Goal: Task Accomplishment & Management: Manage account settings

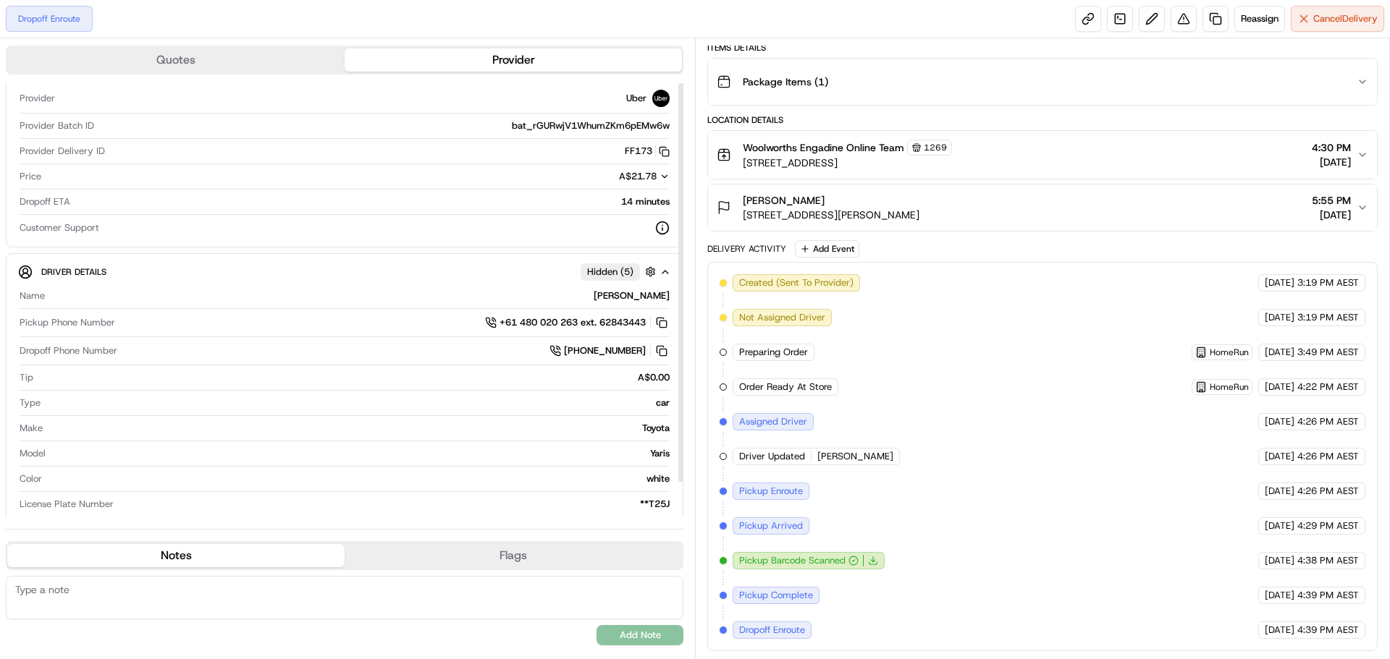
scroll to position [38, 0]
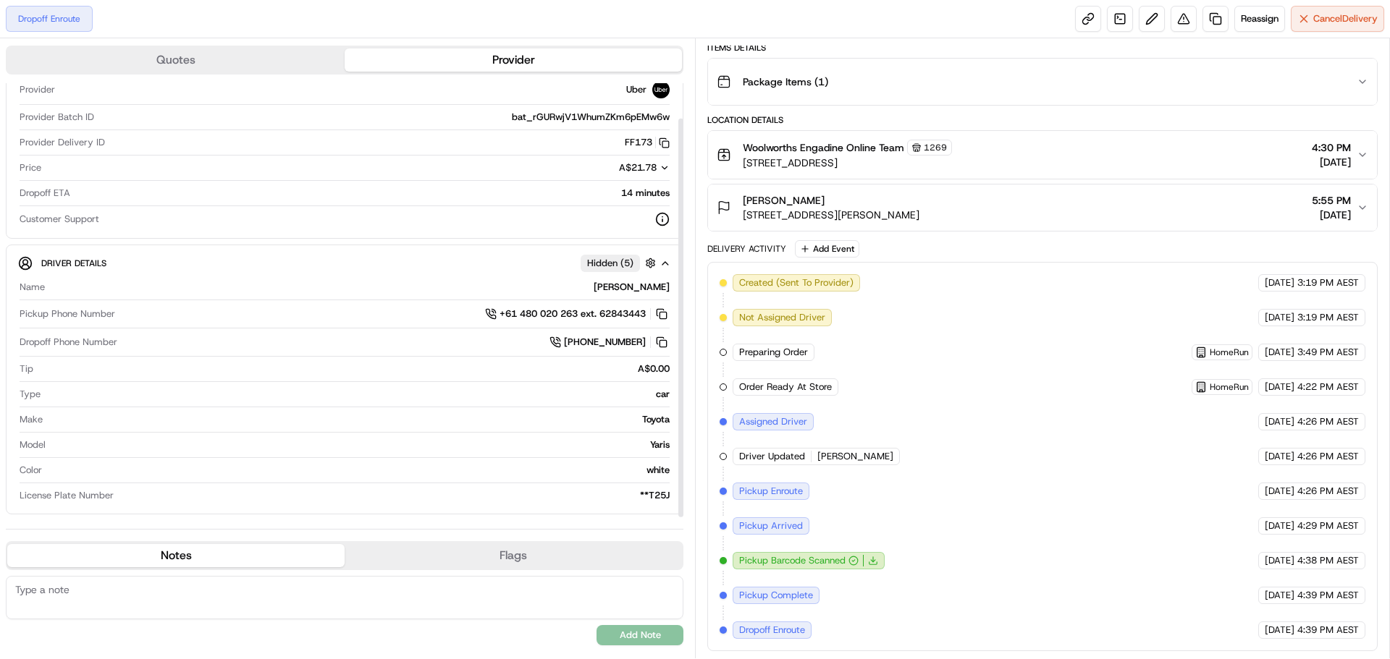
drag, startPoint x: 682, startPoint y: 405, endPoint x: 680, endPoint y: 525, distance: 119.4
click at [680, 517] on div at bounding box center [680, 318] width 5 height 399
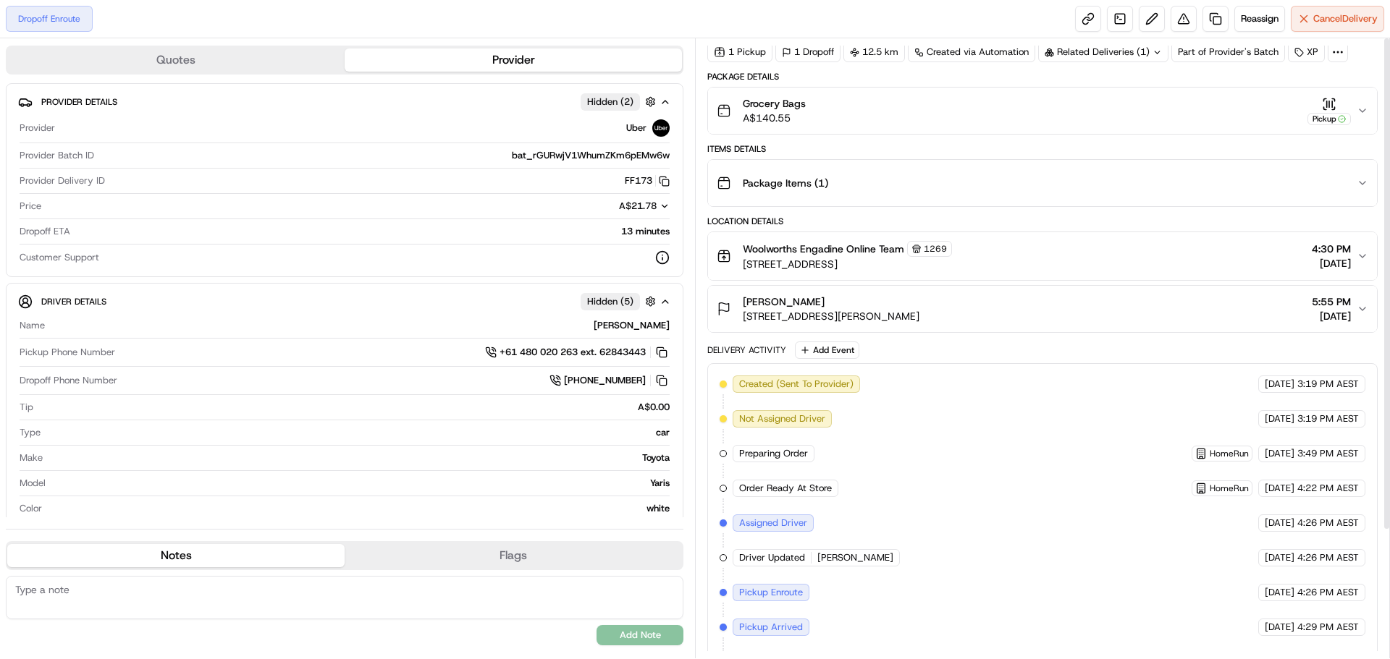
scroll to position [0, 0]
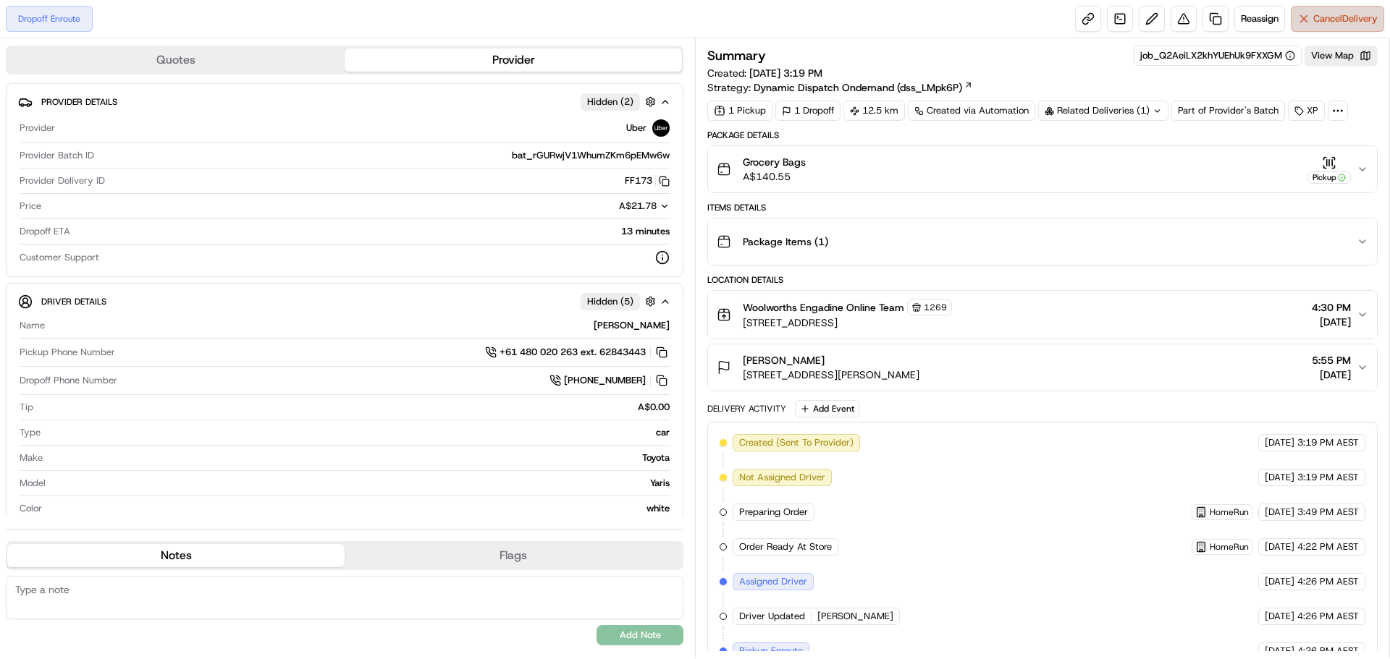
click at [1326, 12] on button "Cancel Delivery" at bounding box center [1336, 19] width 93 height 26
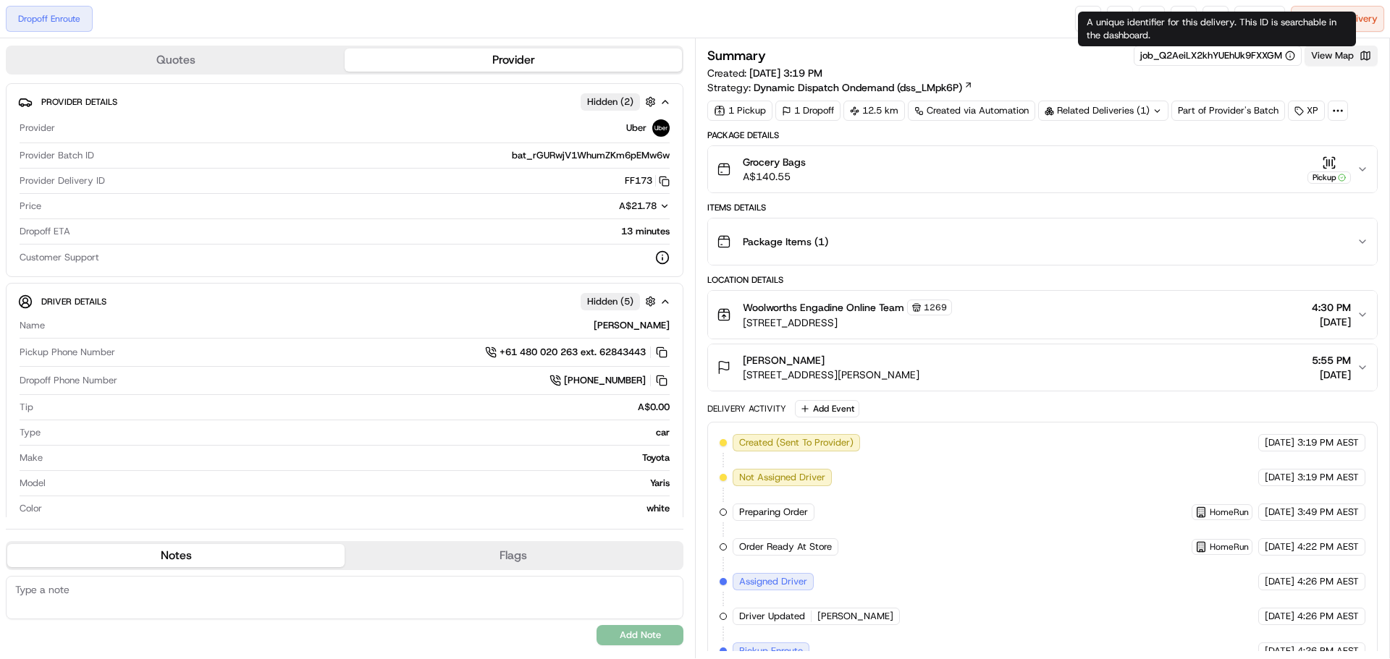
click at [1319, 49] on button "View Map" at bounding box center [1340, 56] width 73 height 20
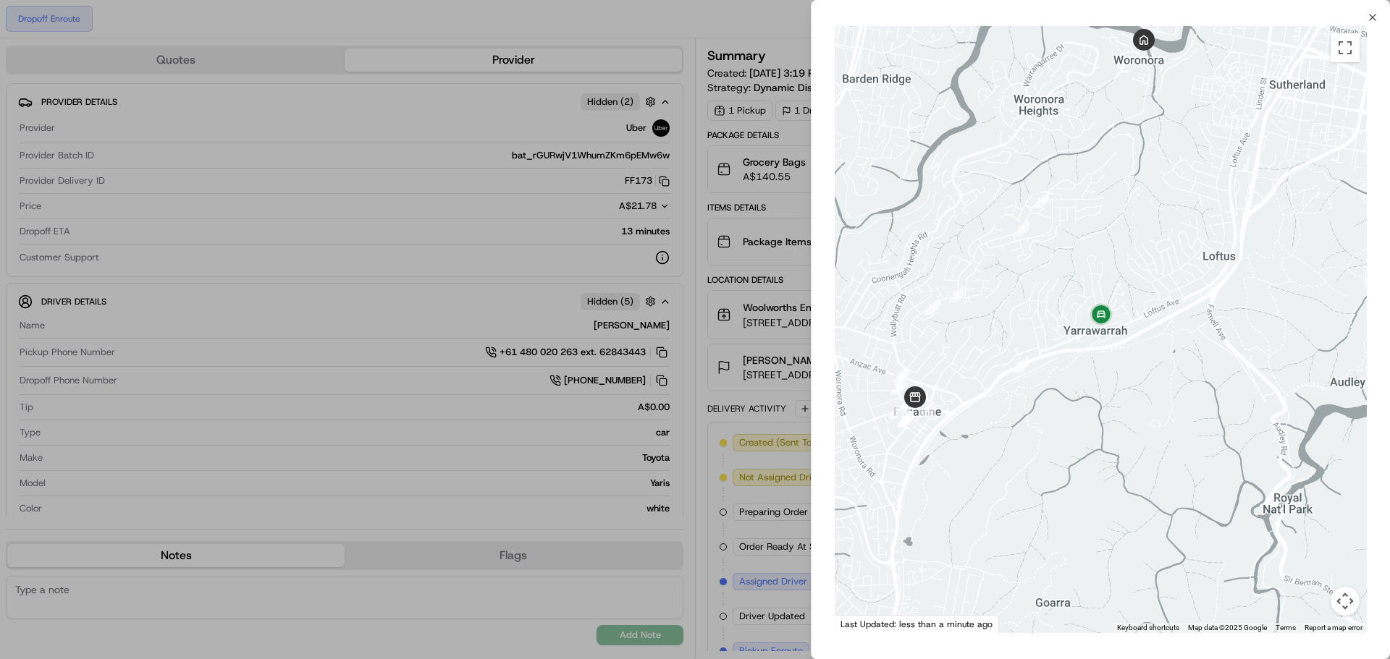
click at [556, 23] on div at bounding box center [695, 329] width 1390 height 659
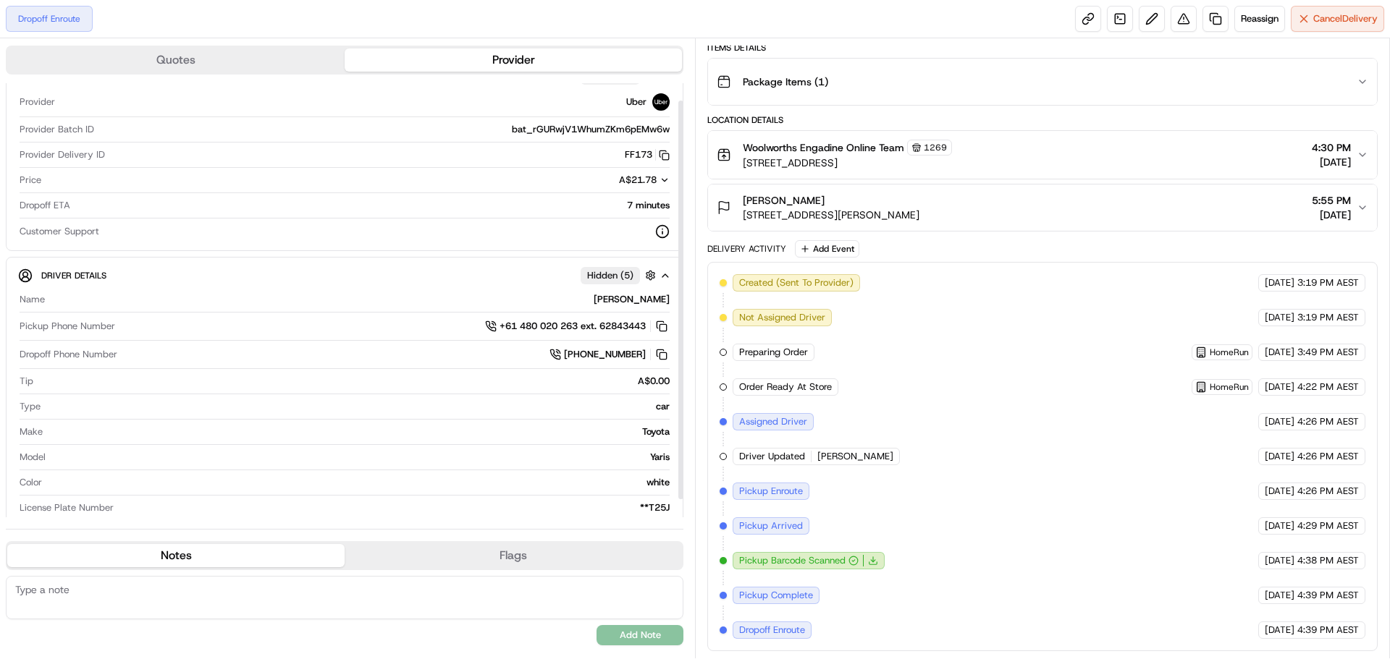
scroll to position [38, 0]
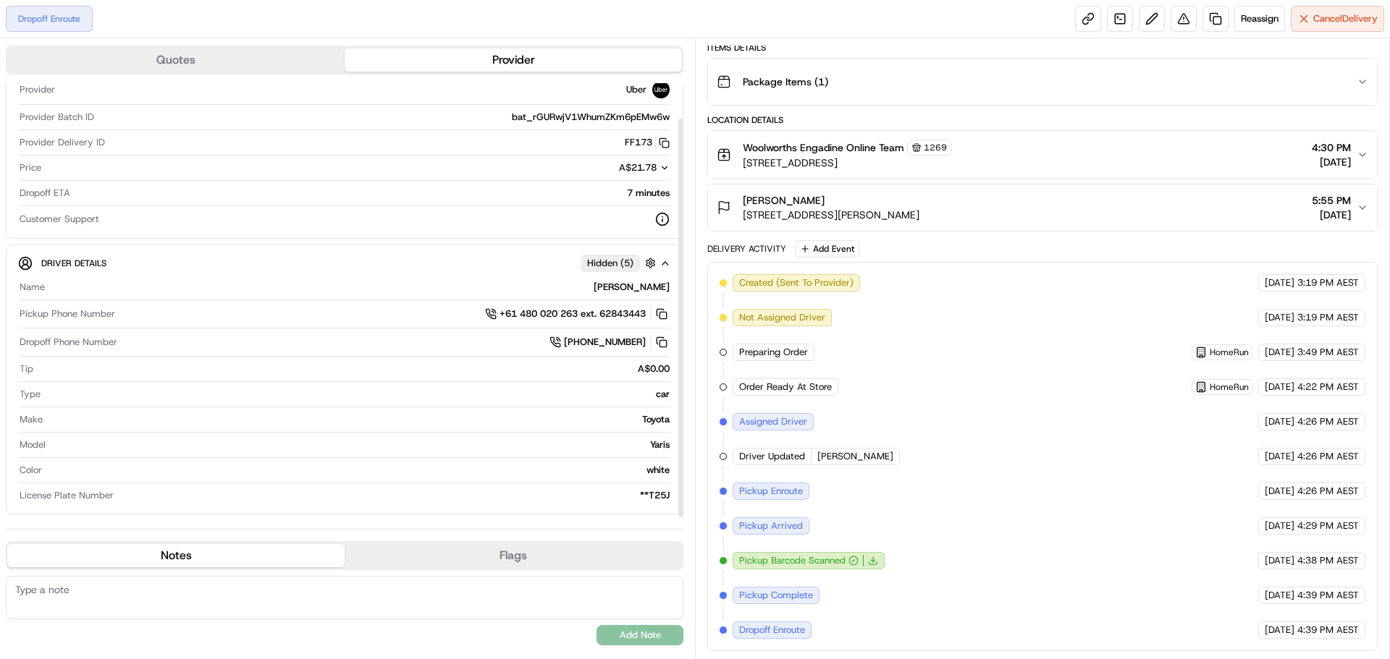
drag, startPoint x: 682, startPoint y: 324, endPoint x: 688, endPoint y: 426, distance: 101.5
click at [683, 426] on div at bounding box center [680, 318] width 5 height 399
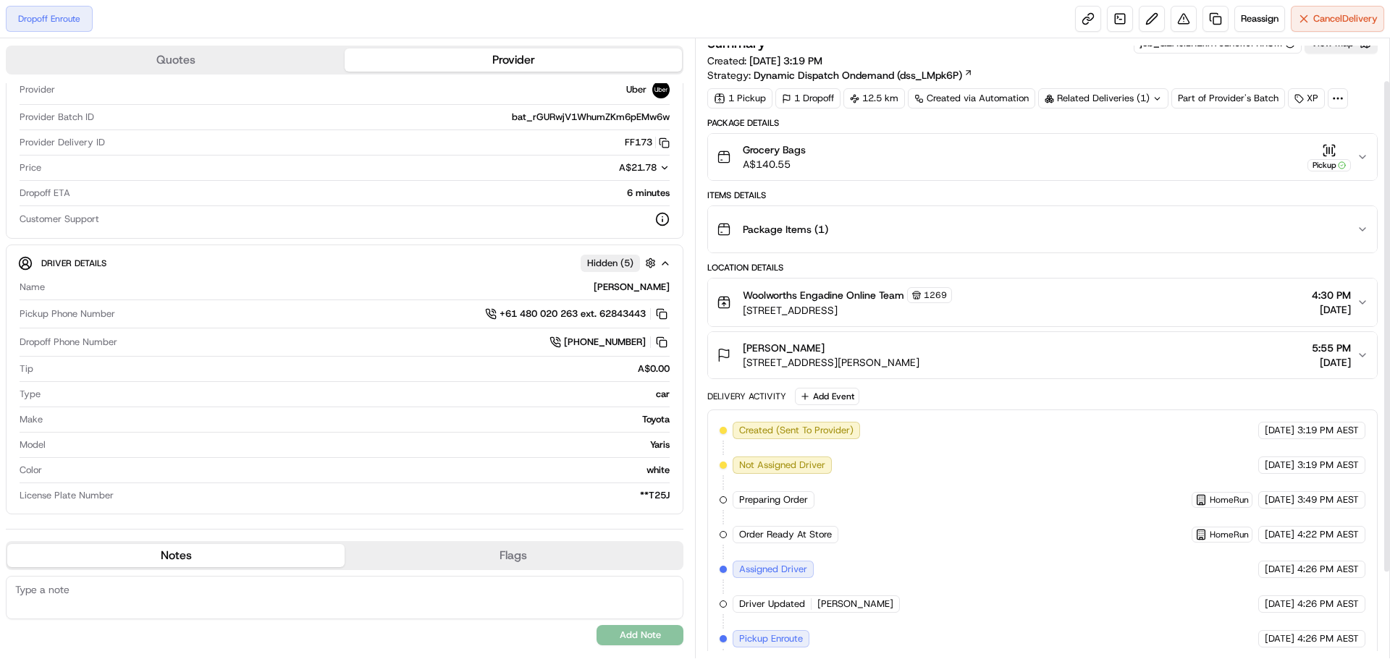
scroll to position [0, 0]
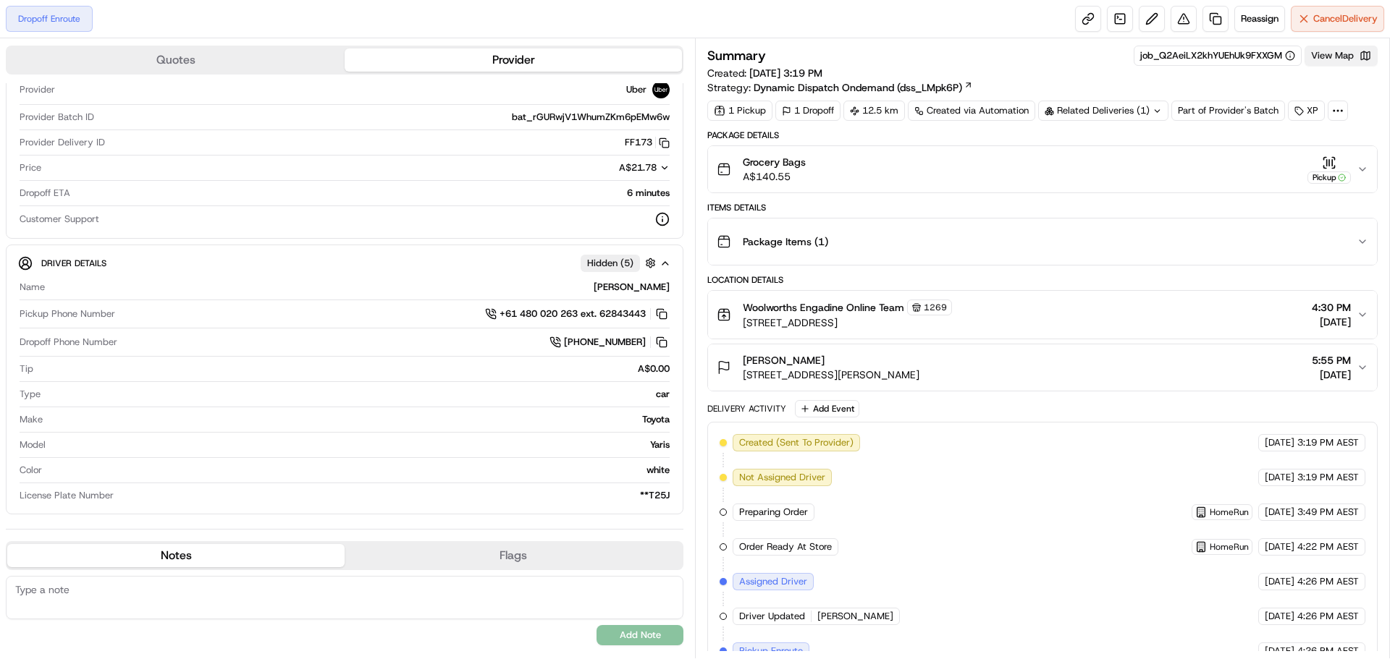
click at [1324, 58] on button "View Map" at bounding box center [1340, 56] width 73 height 20
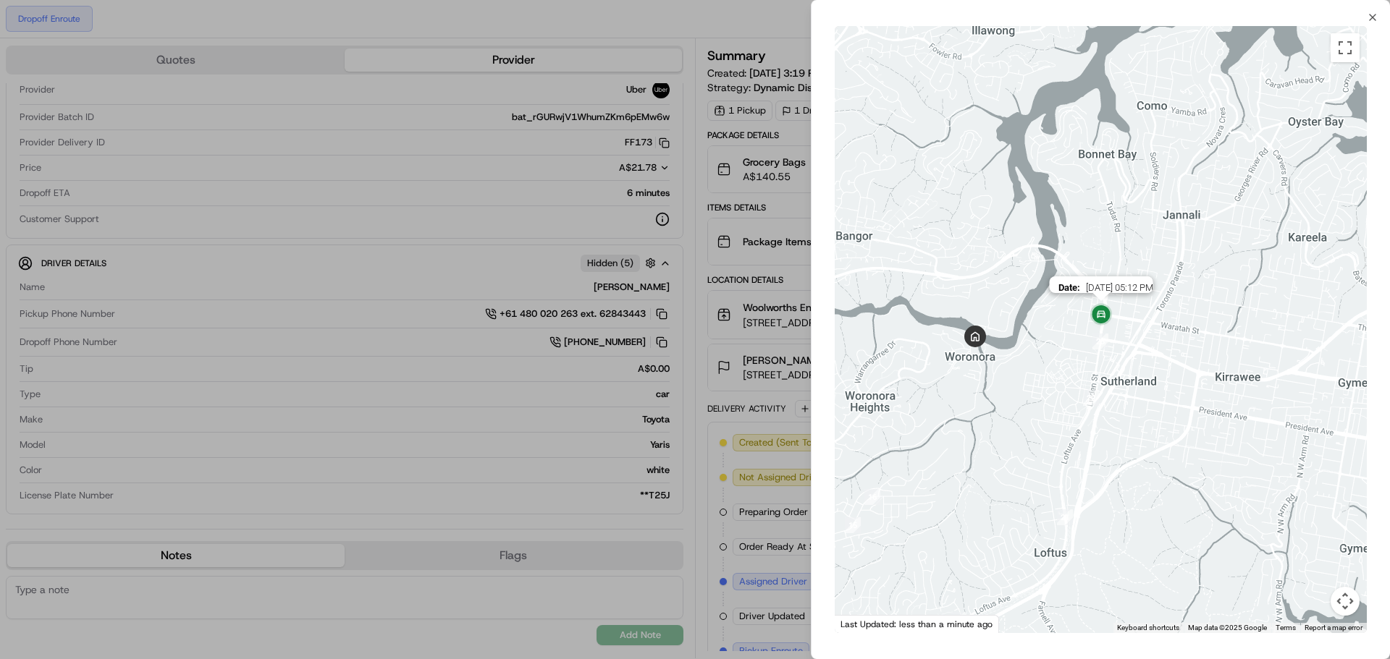
click at [1100, 318] on img at bounding box center [1100, 315] width 29 height 29
click at [1100, 334] on img "23" at bounding box center [1100, 342] width 16 height 16
click at [1102, 321] on img at bounding box center [1100, 315] width 29 height 29
click at [1100, 320] on img at bounding box center [1100, 315] width 29 height 29
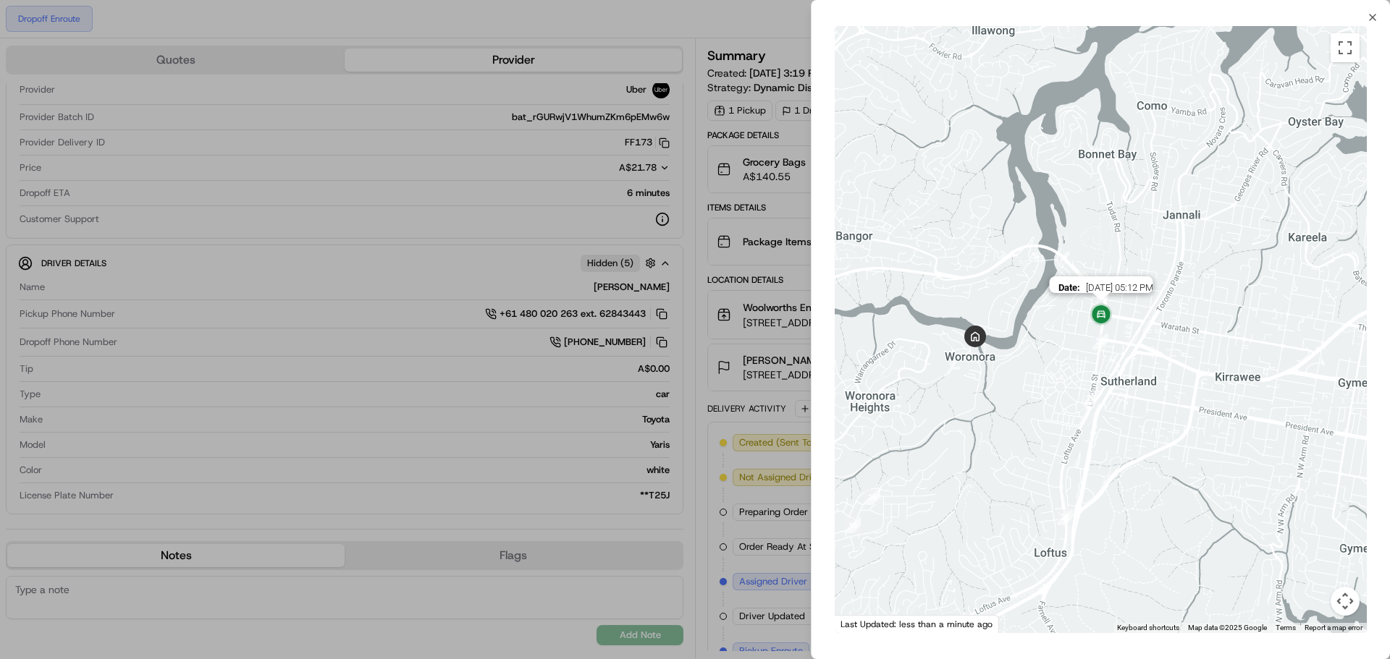
click at [1100, 320] on img at bounding box center [1100, 315] width 29 height 29
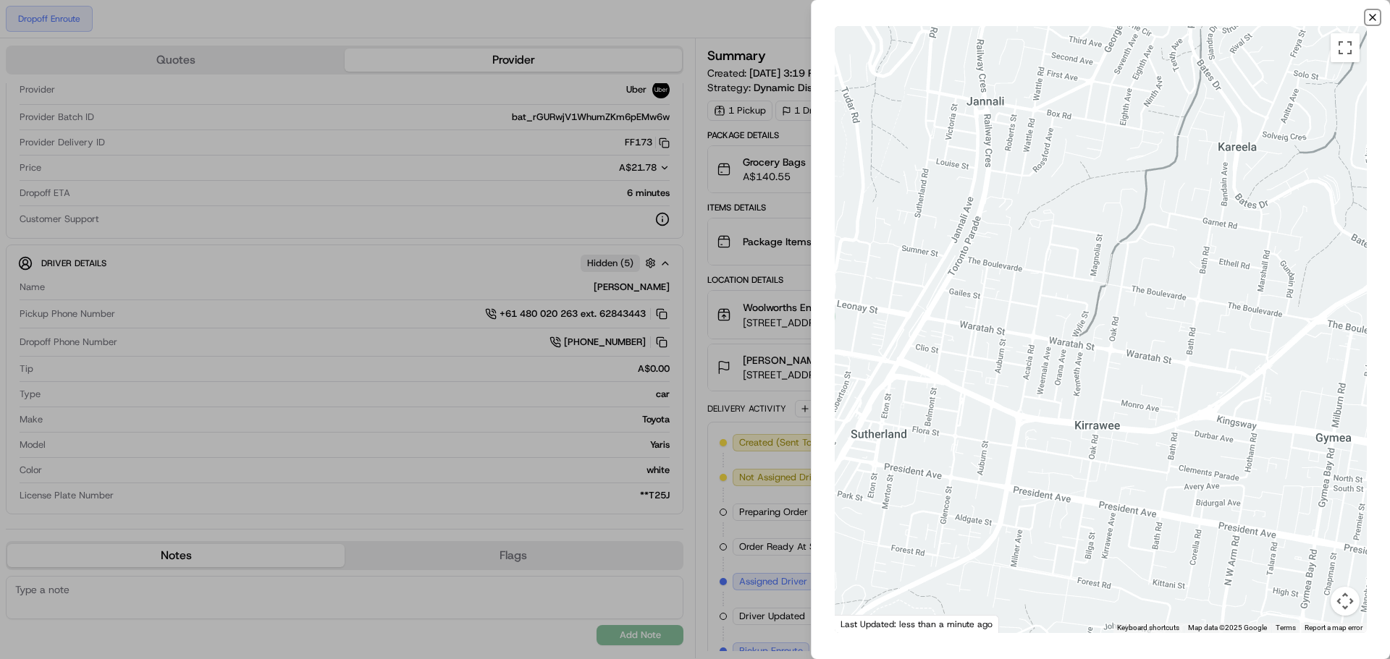
click at [1371, 20] on icon "button" at bounding box center [1372, 18] width 12 height 12
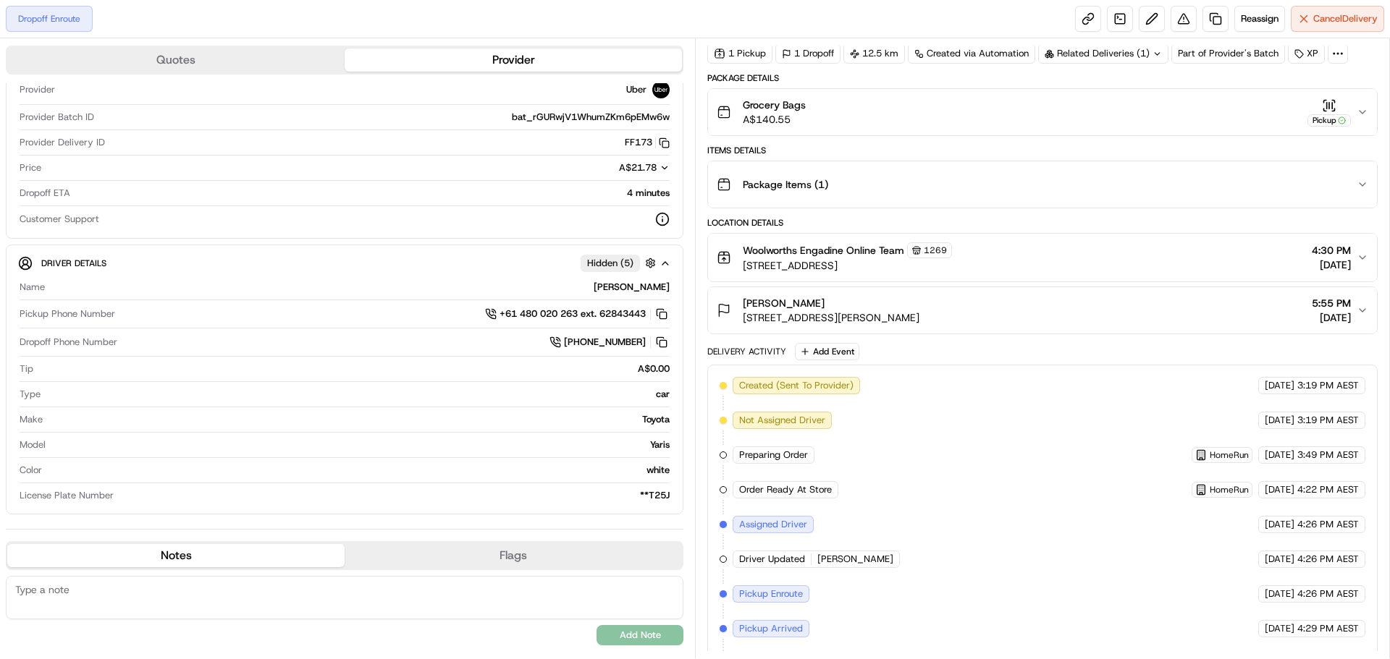
scroll to position [160, 0]
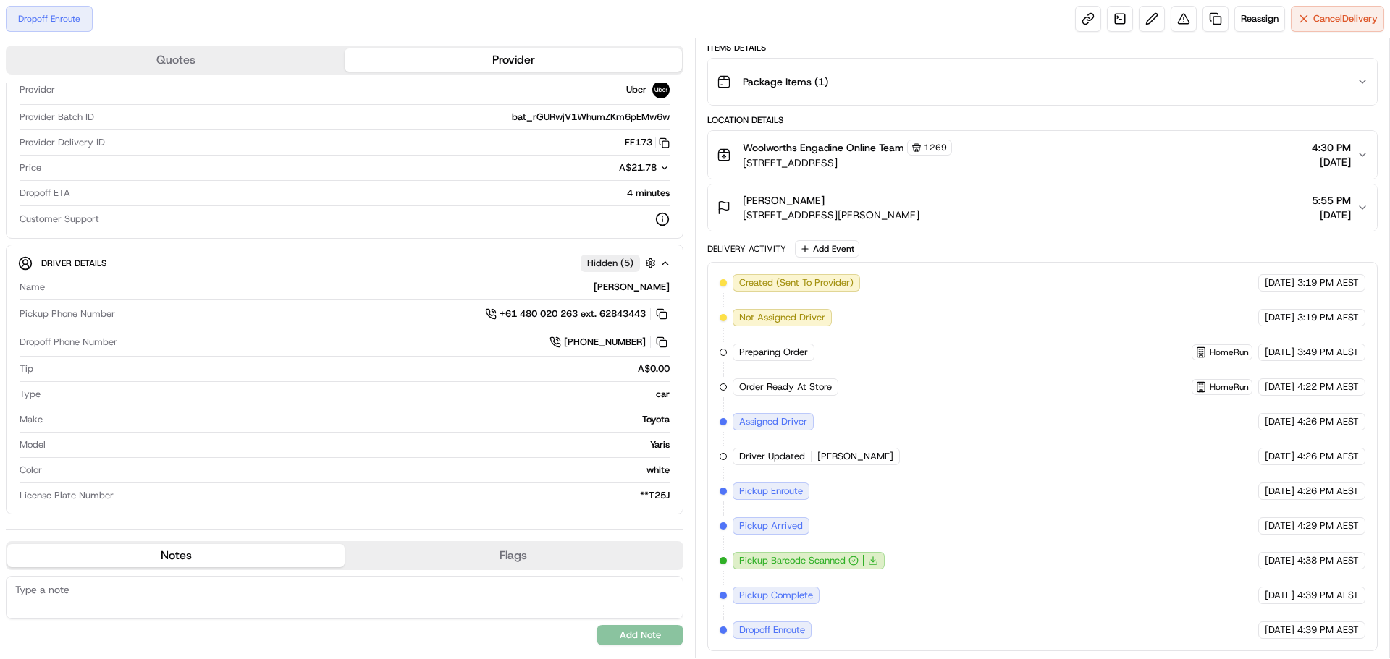
click at [1385, 119] on div "Summary job_Q2AeiLX2khYUEhUk9FXXGM View Map Created: 19/08/2025 3:19 PM Strateg…" at bounding box center [1042, 348] width 695 height 620
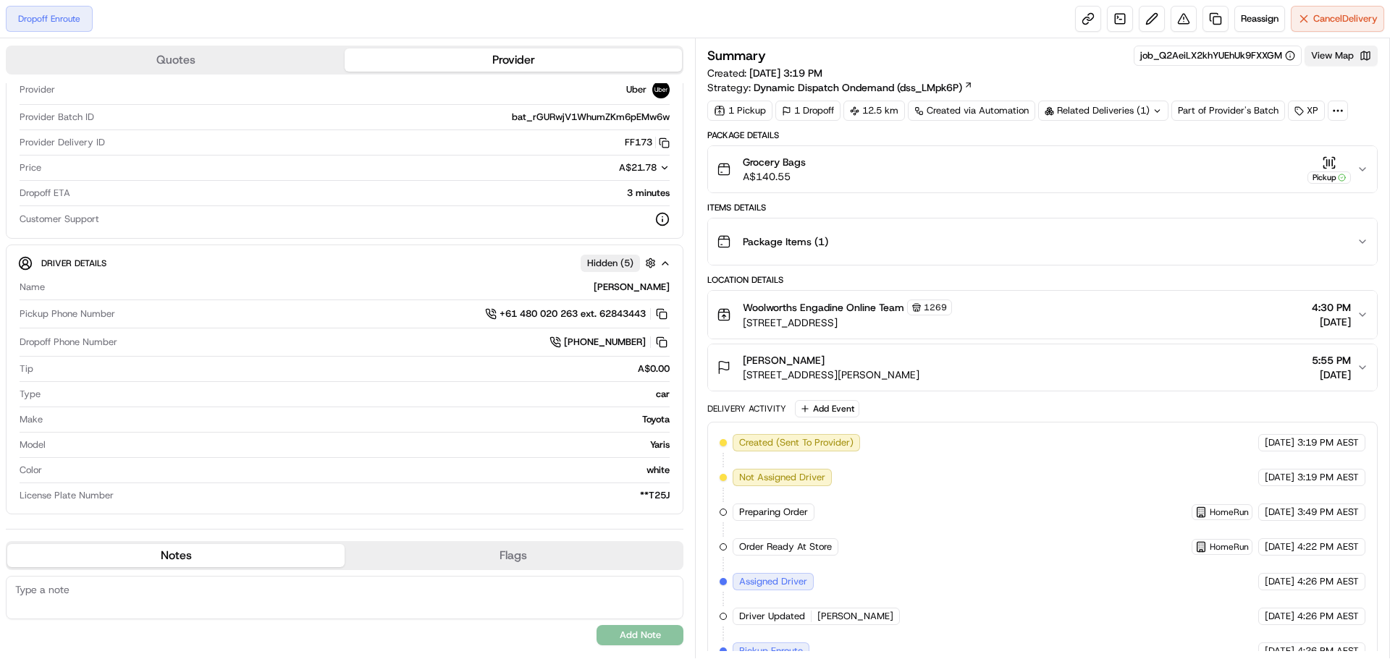
click at [1327, 62] on button "View Map" at bounding box center [1340, 56] width 73 height 20
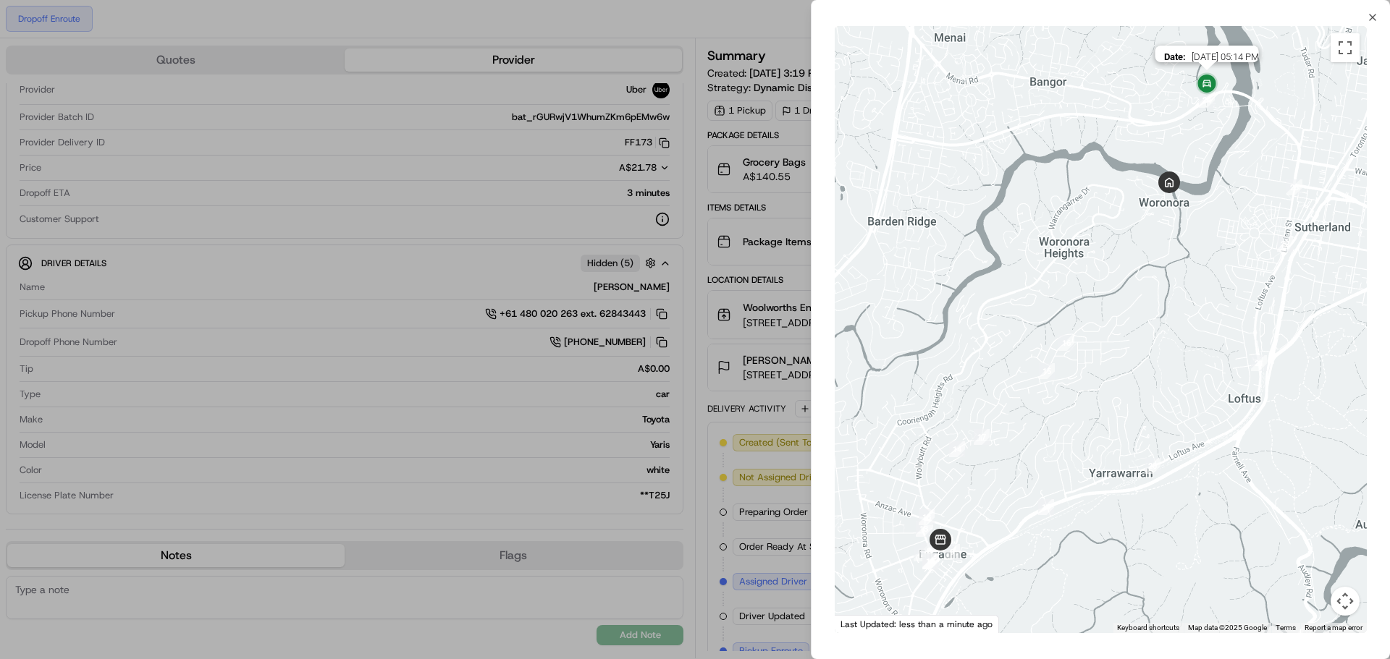
drag, startPoint x: 1203, startPoint y: 89, endPoint x: 1212, endPoint y: 90, distance: 8.8
click at [1212, 90] on img at bounding box center [1206, 84] width 29 height 29
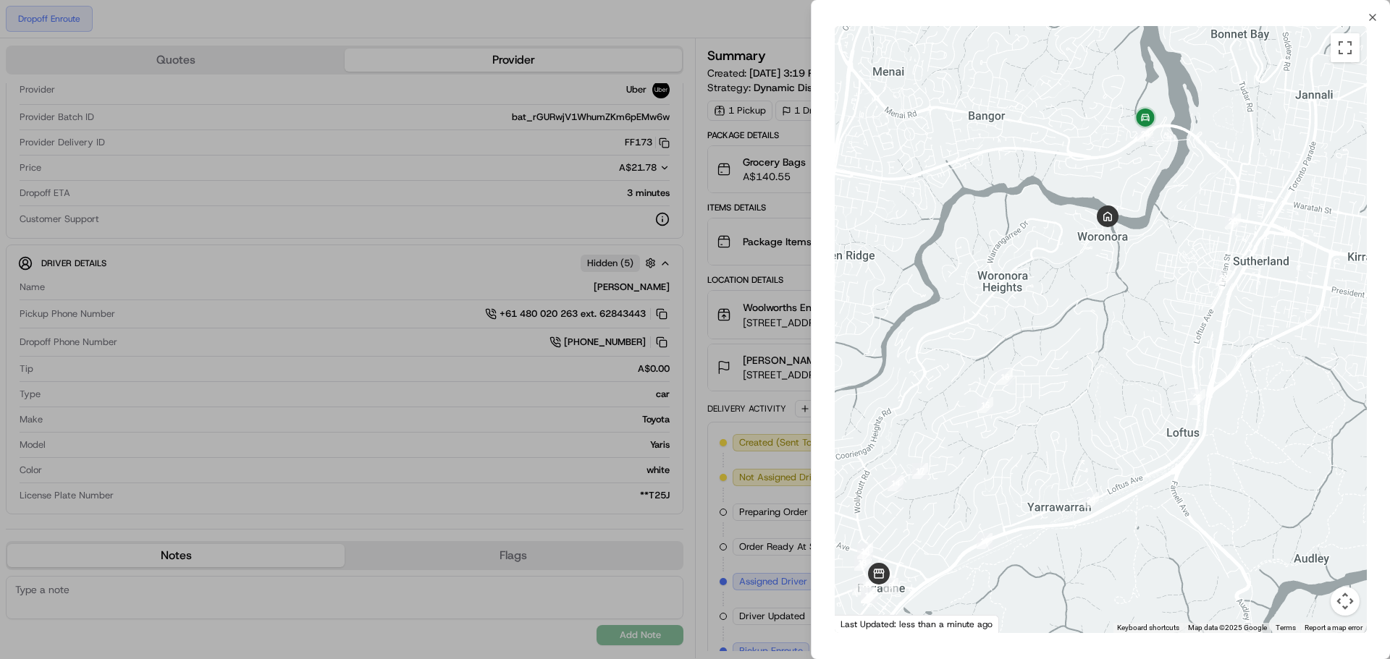
drag, startPoint x: 1217, startPoint y: 104, endPoint x: 1150, endPoint y: 143, distance: 77.2
click at [1150, 143] on div at bounding box center [1100, 329] width 532 height 607
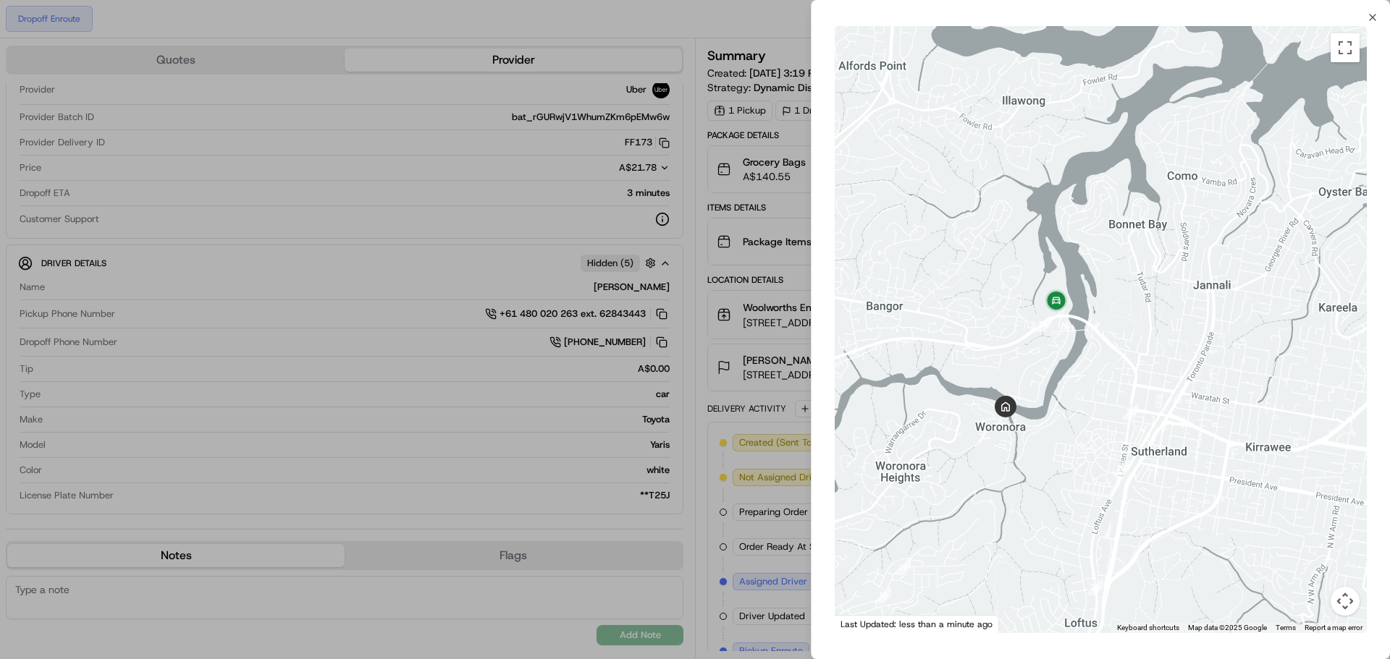
drag, startPoint x: 1151, startPoint y: 347, endPoint x: 1098, endPoint y: 333, distance: 54.6
click at [1098, 333] on div at bounding box center [1100, 329] width 532 height 607
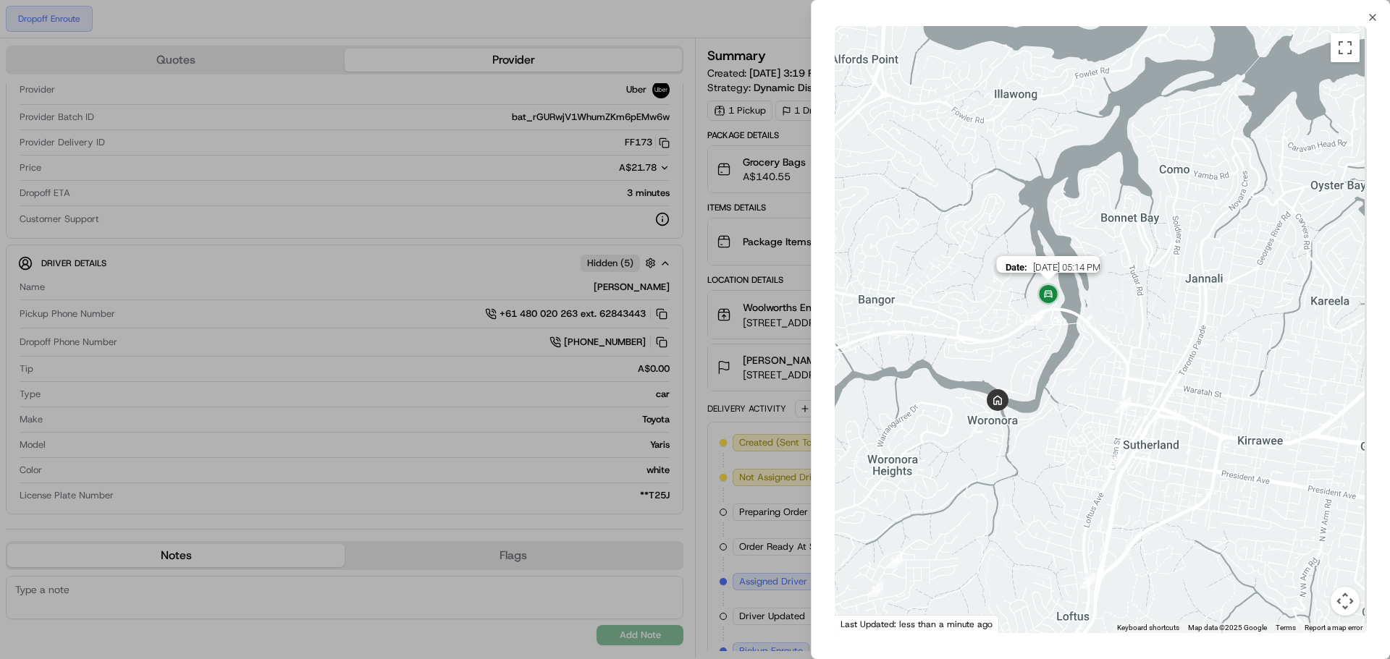
drag, startPoint x: 1054, startPoint y: 305, endPoint x: 1041, endPoint y: 294, distance: 17.5
click at [1041, 294] on img at bounding box center [1048, 295] width 29 height 29
click at [1061, 306] on div "To navigate, press the arrow keys." at bounding box center [1100, 329] width 532 height 607
click at [1078, 308] on div at bounding box center [1100, 329] width 532 height 607
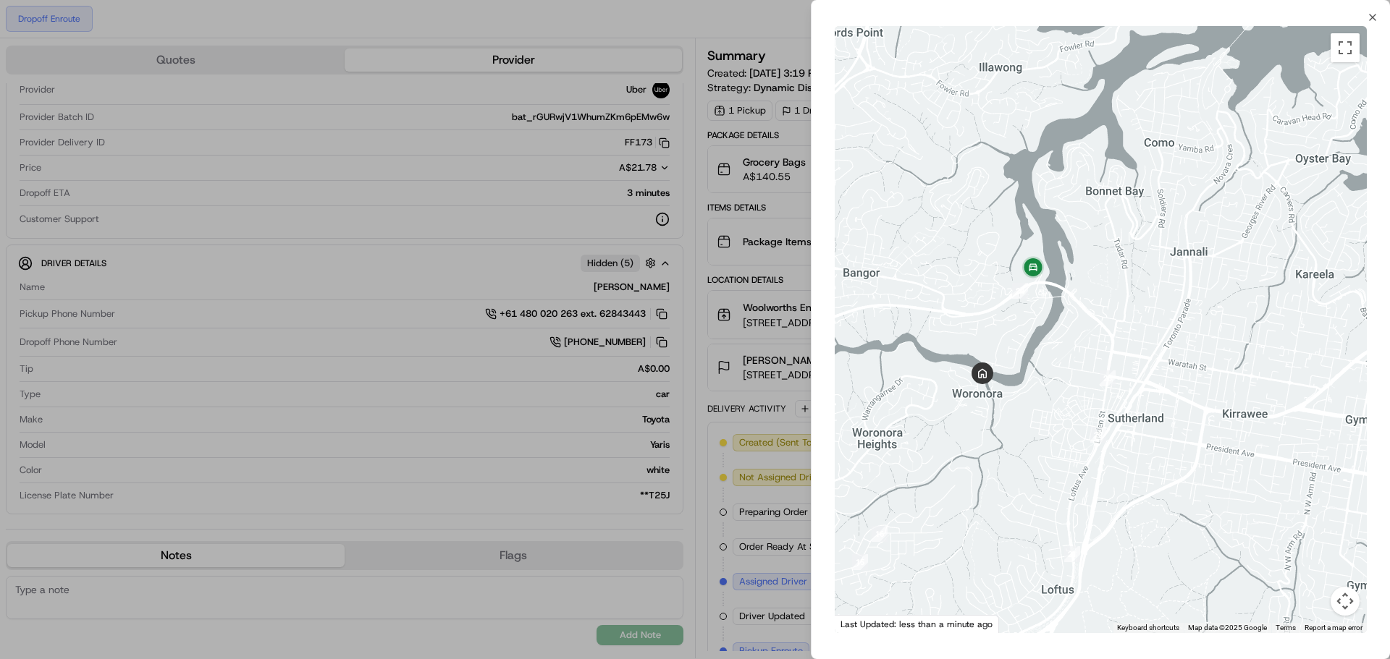
drag, startPoint x: 1068, startPoint y: 331, endPoint x: 1053, endPoint y: 305, distance: 30.2
click at [1053, 305] on div at bounding box center [1100, 329] width 532 height 607
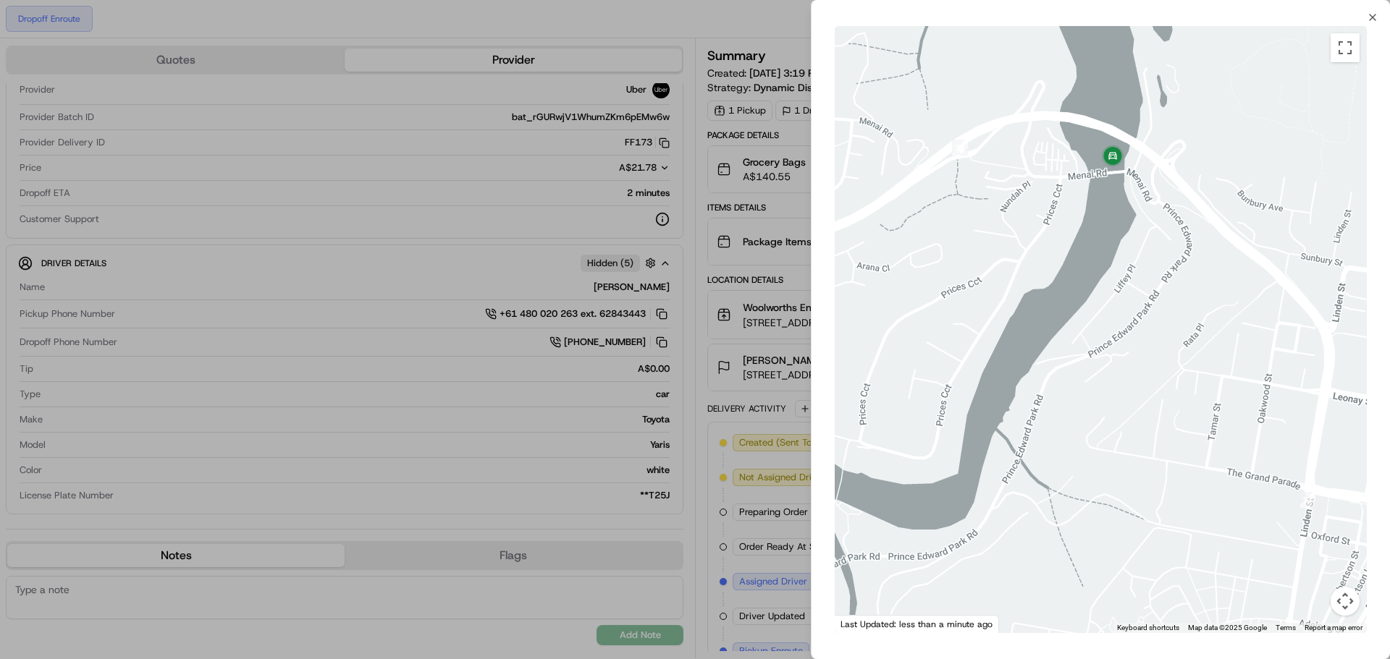
drag, startPoint x: 1089, startPoint y: 369, endPoint x: 1100, endPoint y: 209, distance: 160.4
click at [1100, 209] on div at bounding box center [1100, 329] width 532 height 607
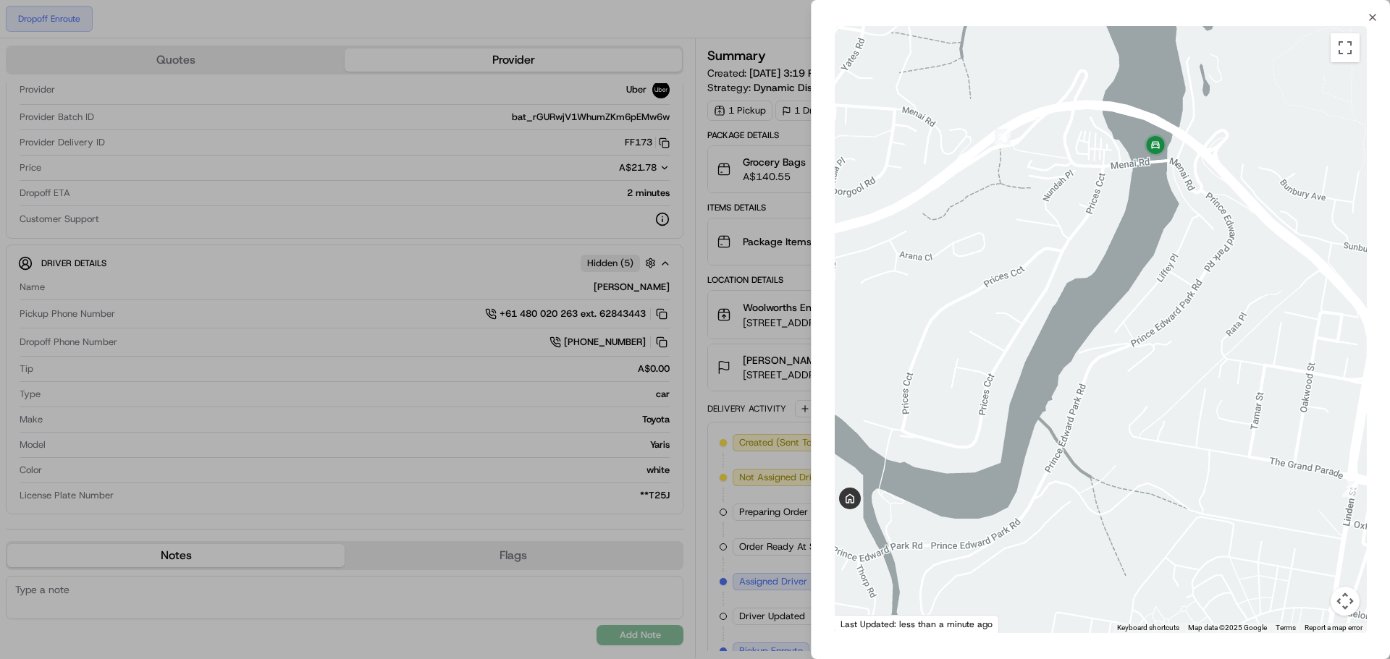
drag, startPoint x: 1058, startPoint y: 331, endPoint x: 1107, endPoint y: 320, distance: 49.7
click at [1107, 320] on div at bounding box center [1100, 329] width 532 height 607
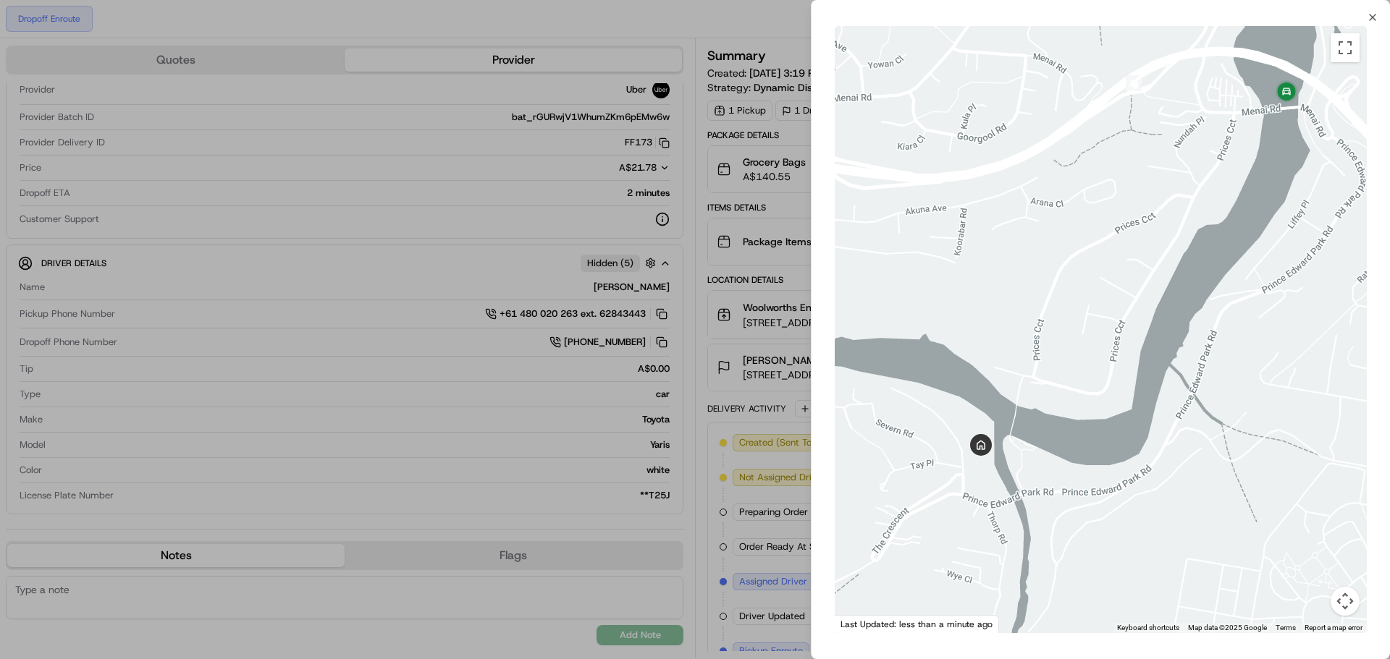
drag, startPoint x: 1114, startPoint y: 434, endPoint x: 1246, endPoint y: 381, distance: 142.9
click at [1246, 381] on div at bounding box center [1100, 329] width 532 height 607
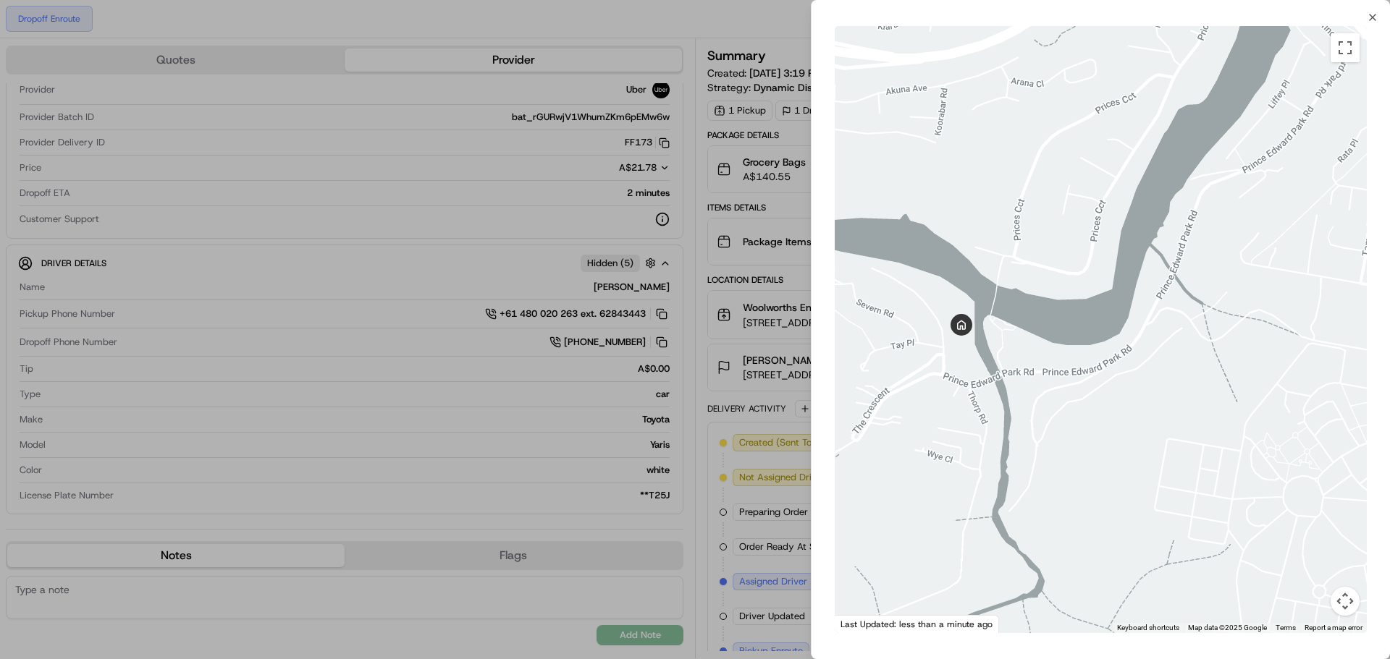
drag, startPoint x: 1245, startPoint y: 594, endPoint x: 1225, endPoint y: 473, distance: 123.1
click at [1225, 473] on div at bounding box center [1100, 329] width 532 height 607
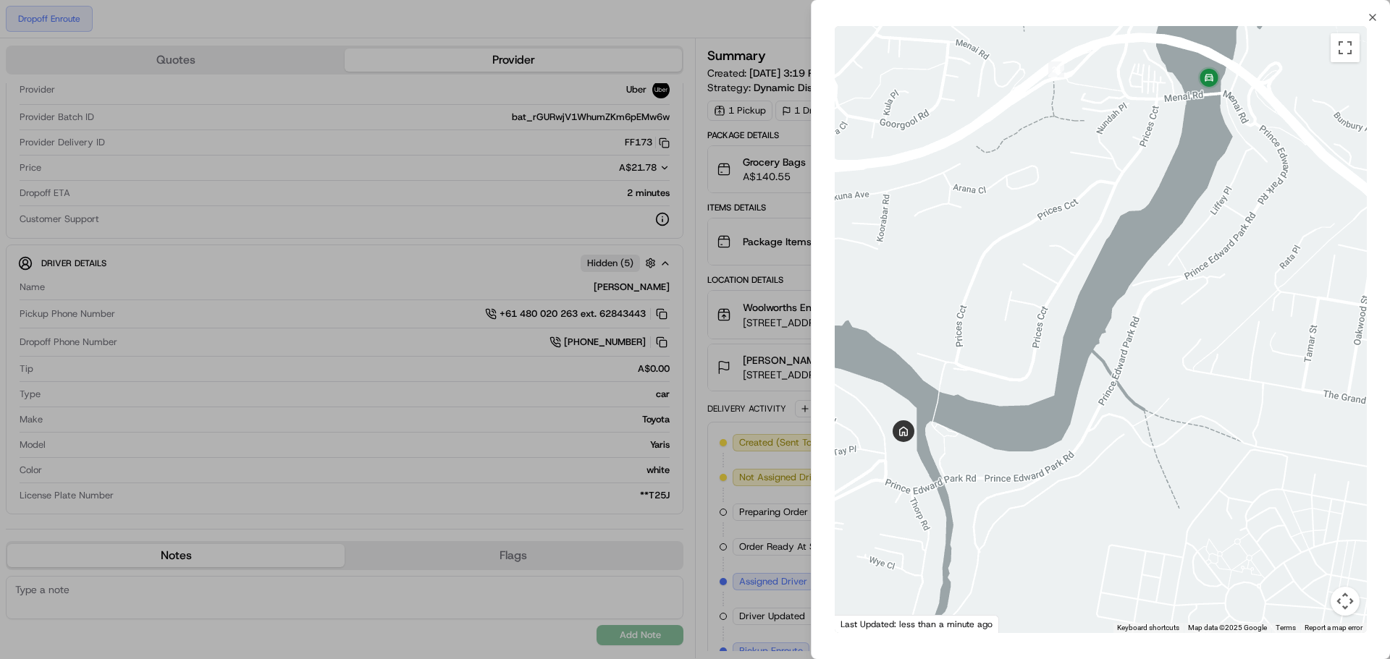
drag, startPoint x: 1200, startPoint y: 486, endPoint x: 1140, endPoint y: 592, distance: 122.2
click at [1140, 592] on div at bounding box center [1100, 329] width 532 height 607
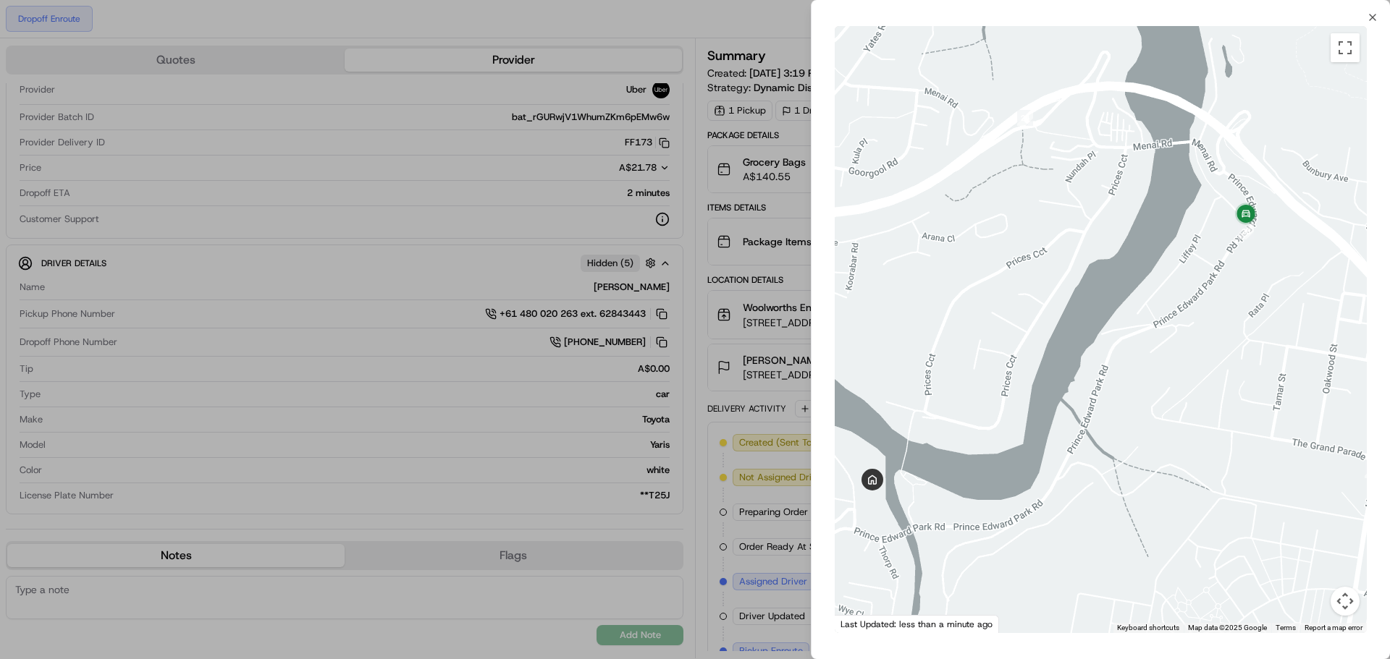
drag, startPoint x: 989, startPoint y: 402, endPoint x: 1140, endPoint y: 301, distance: 181.5
click at [1140, 301] on div at bounding box center [1100, 329] width 532 height 607
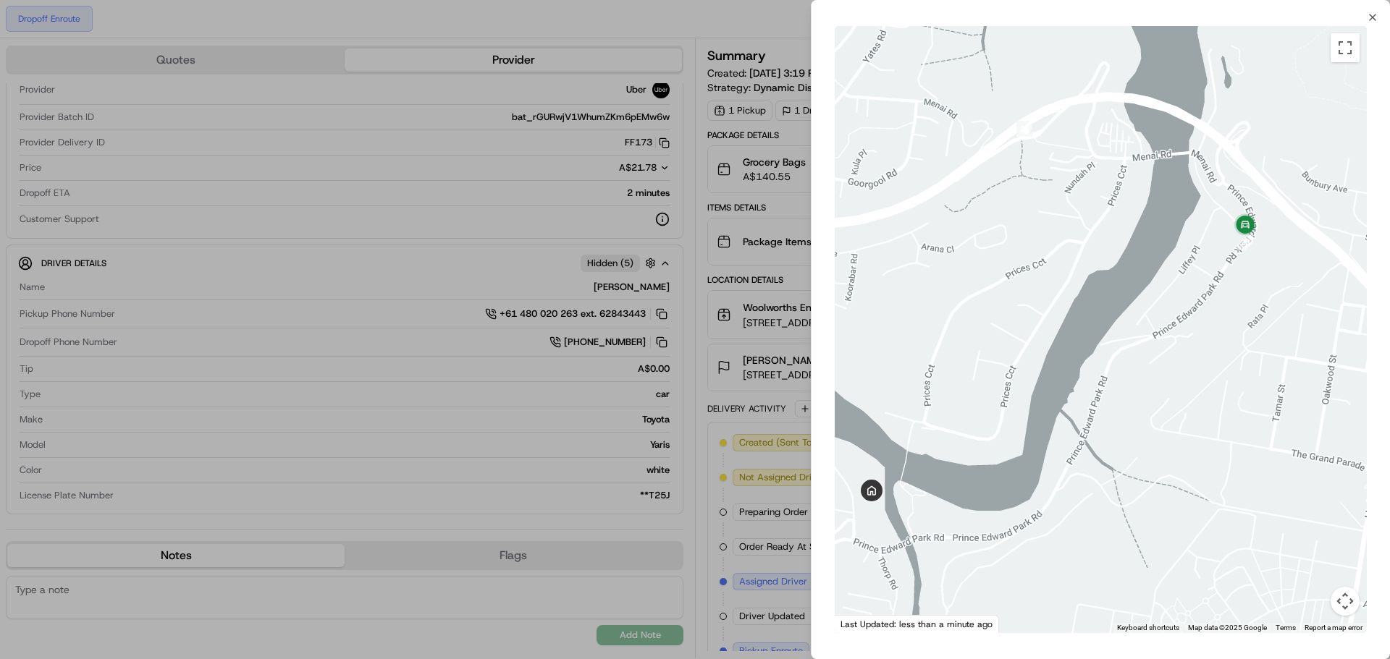
click at [743, 22] on div at bounding box center [695, 329] width 1390 height 659
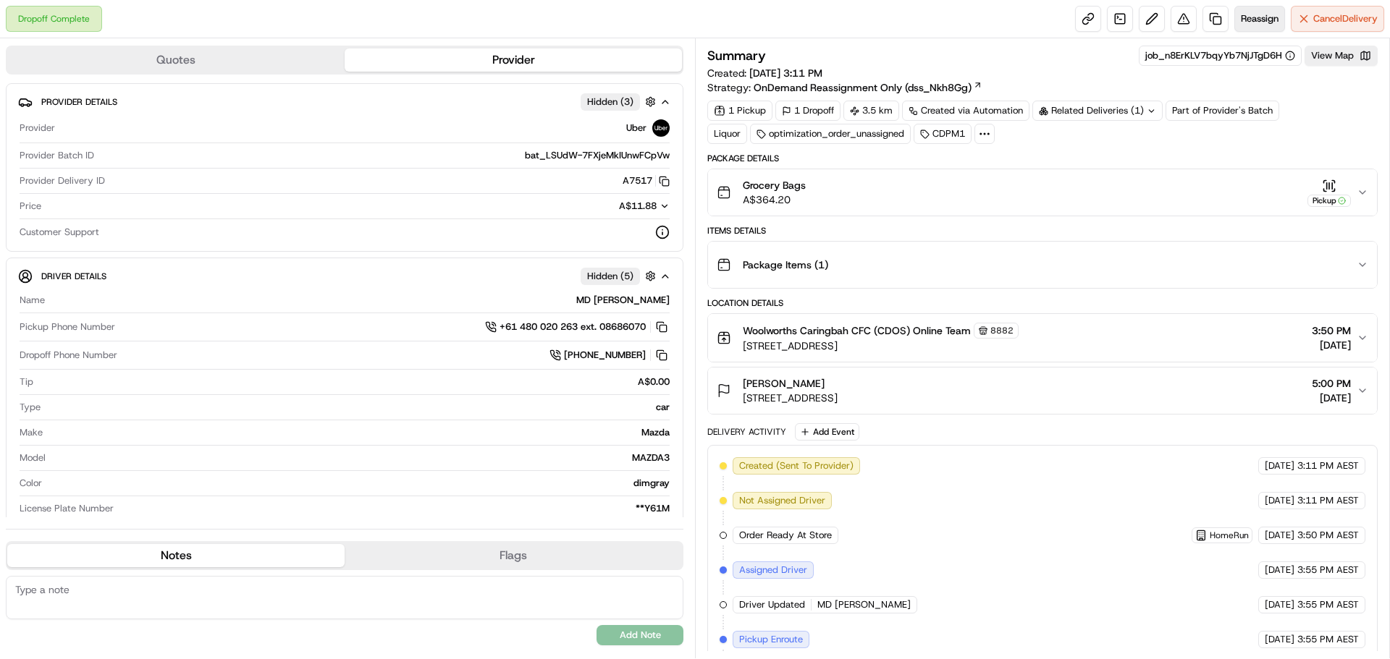
click at [1248, 15] on span "Reassign" at bounding box center [1259, 18] width 38 height 13
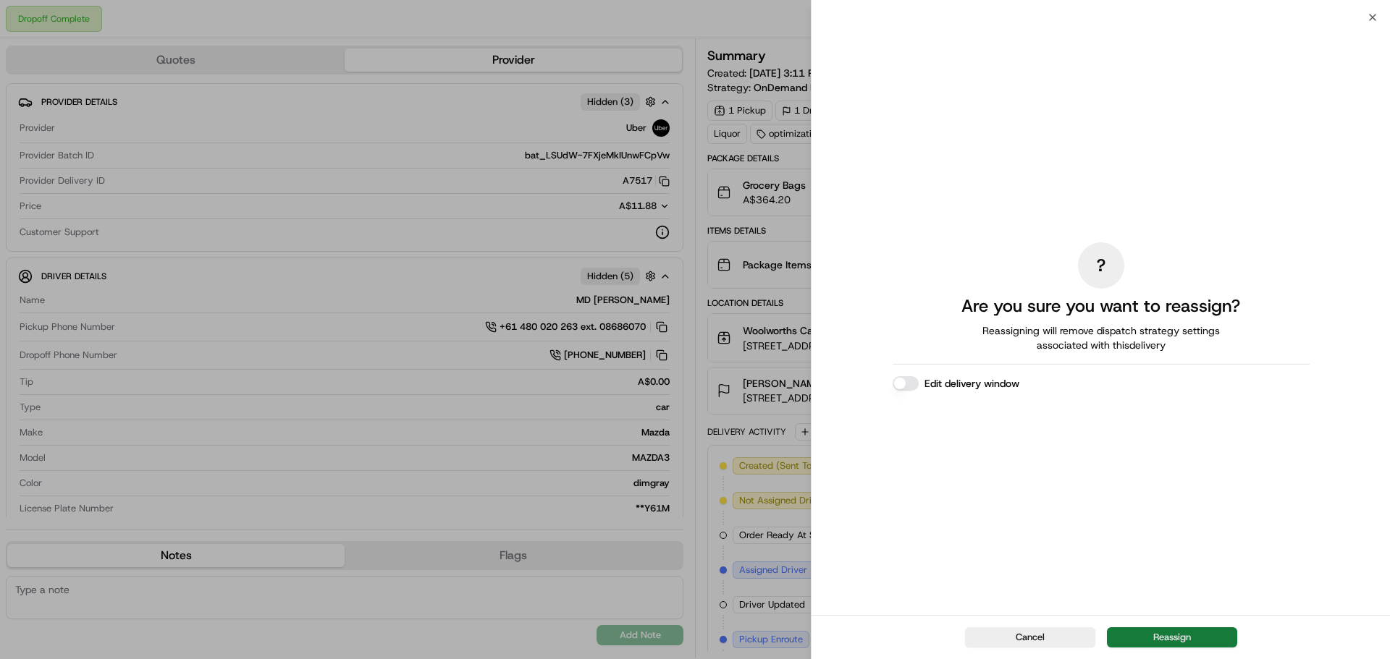
click at [1193, 638] on button "Reassign" at bounding box center [1172, 637] width 130 height 20
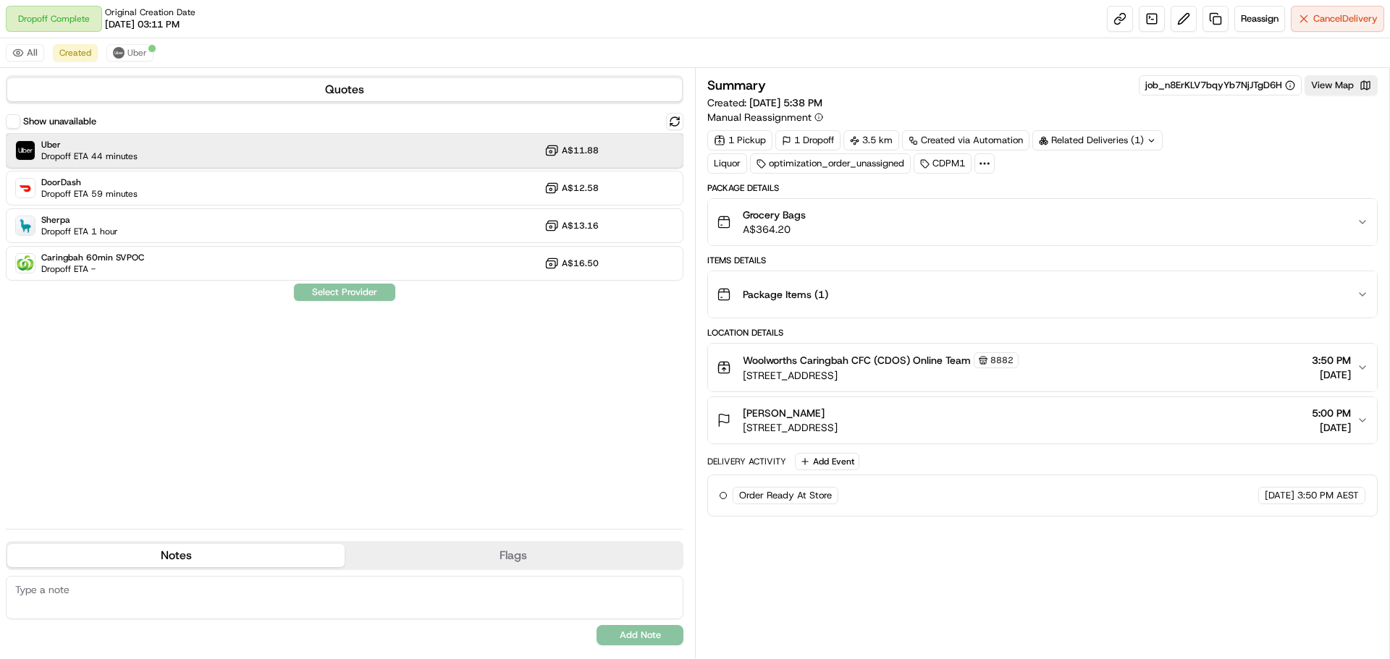
click at [159, 147] on div "Uber Dropoff ETA 44 minutes A$11.88" at bounding box center [344, 150] width 677 height 35
click at [337, 291] on button "Assign Provider" at bounding box center [344, 292] width 103 height 17
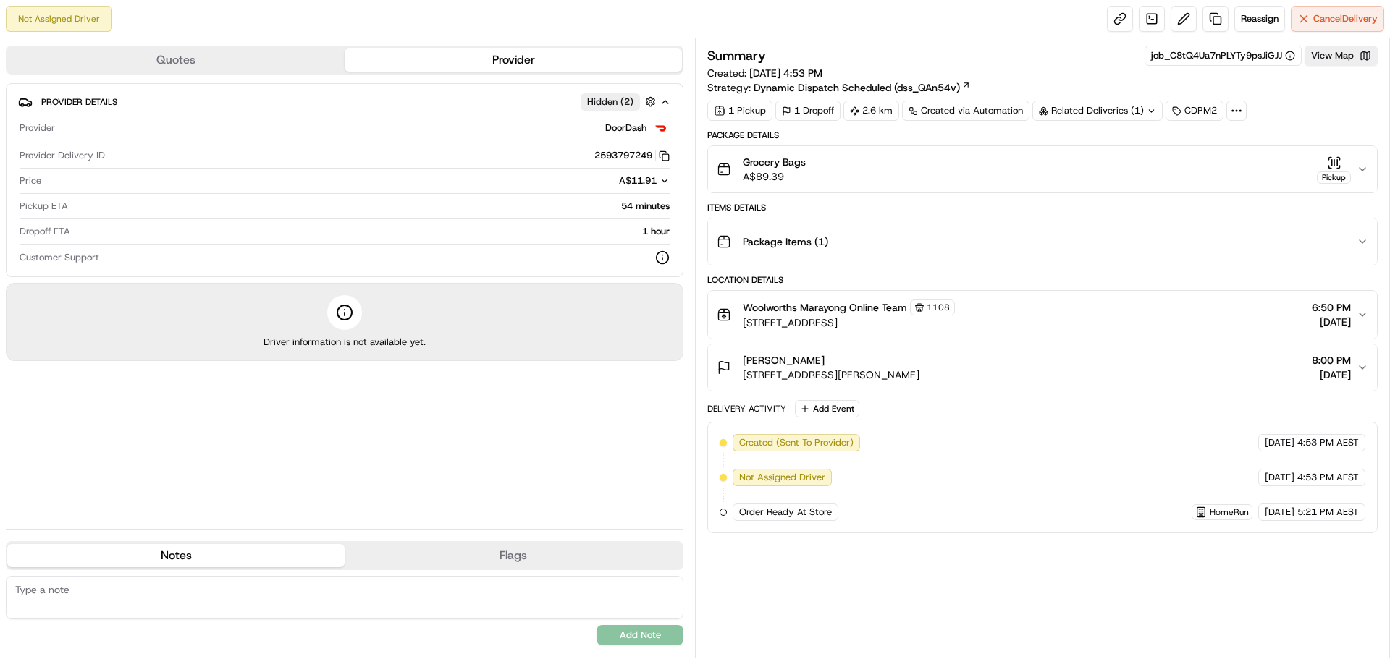
click at [1295, 129] on div "Summary job_C8tQ4Ua7nPLYTy9psJiGJJ View Map Created: 19/08/2025 4:53 PM Strateg…" at bounding box center [1042, 290] width 670 height 488
